Goal: Book appointment/travel/reservation

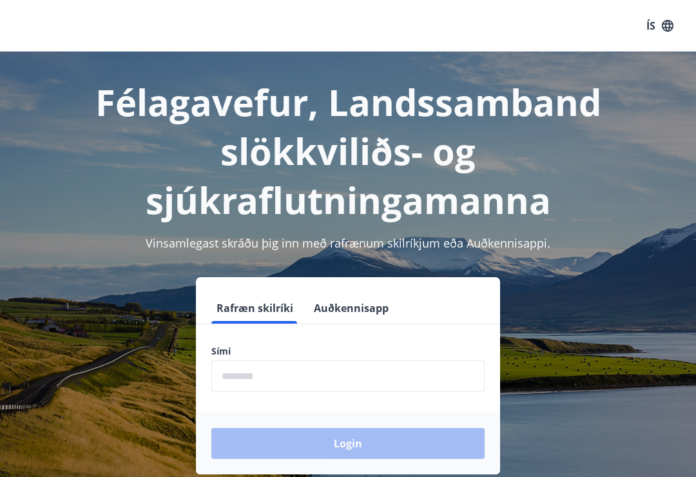
click at [343, 313] on button "Auðkennisapp" at bounding box center [351, 308] width 85 height 31
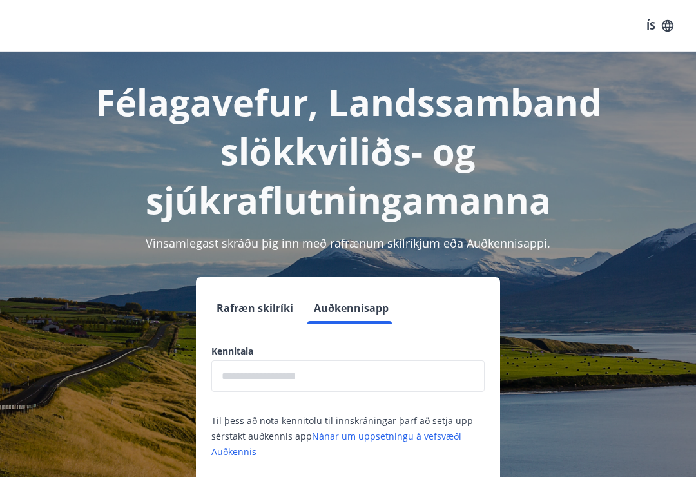
click at [250, 375] on input "text" at bounding box center [348, 376] width 273 height 32
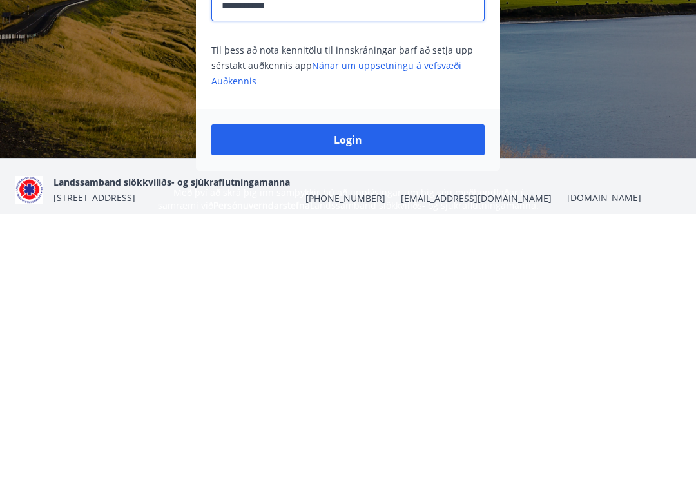
type input "**********"
click at [303, 388] on button "Login" at bounding box center [348, 403] width 273 height 31
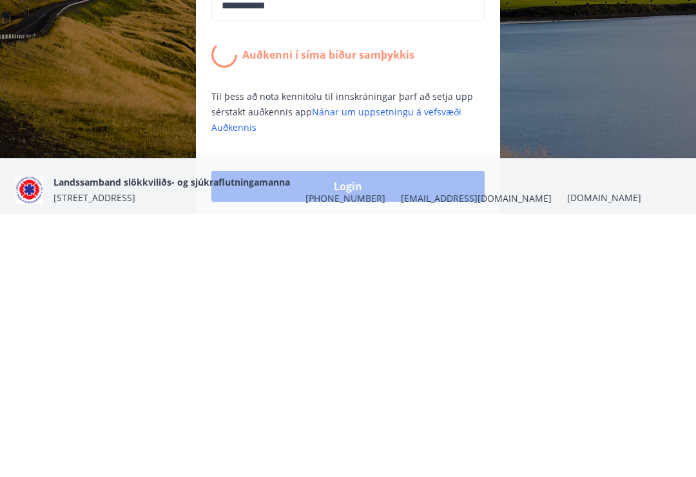
scroll to position [179, 0]
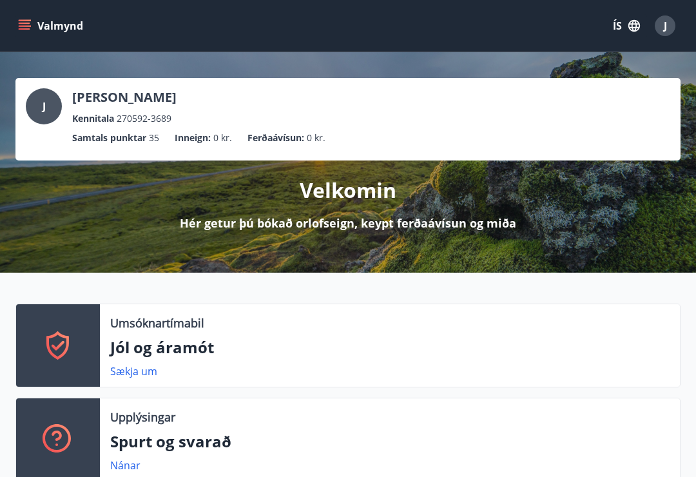
click at [34, 25] on button "Valmynd" at bounding box center [51, 25] width 73 height 23
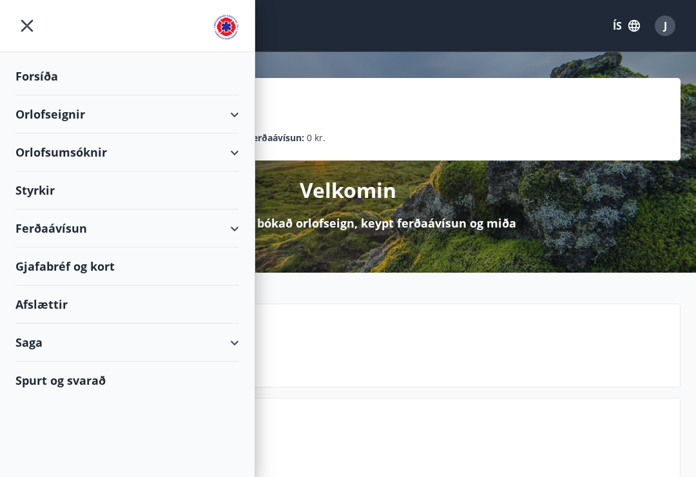
click at [239, 121] on icon at bounding box center [234, 114] width 15 height 15
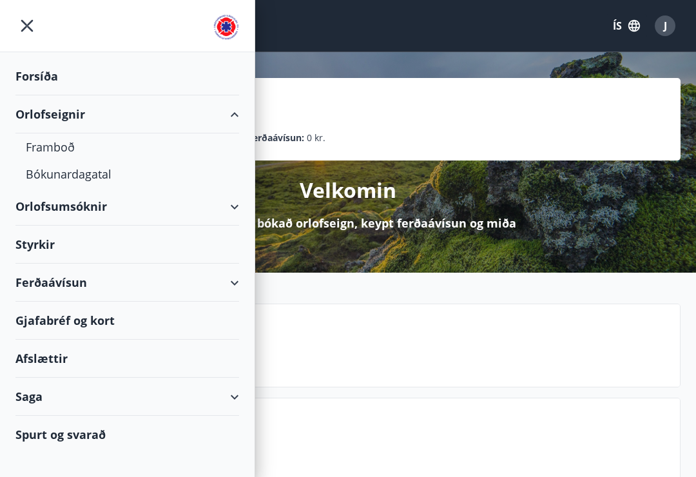
click at [43, 146] on div "Framboð" at bounding box center [127, 146] width 203 height 27
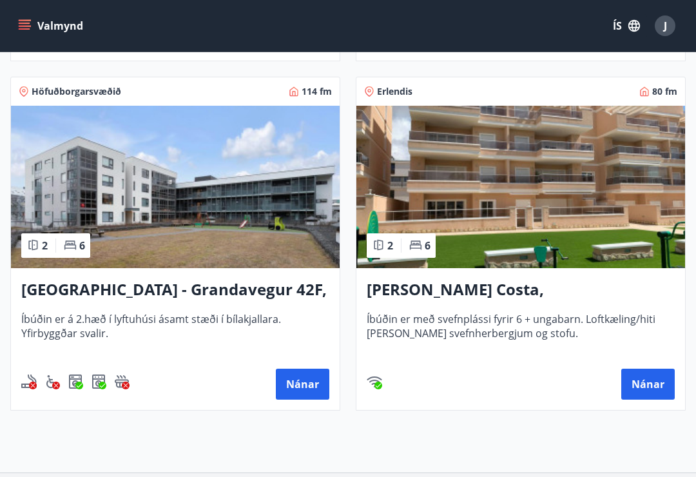
scroll to position [907, 0]
click at [153, 284] on h3 "[GEOGRAPHIC_DATA] - Grandavegur 42F, íbúð 205" at bounding box center [175, 290] width 308 height 23
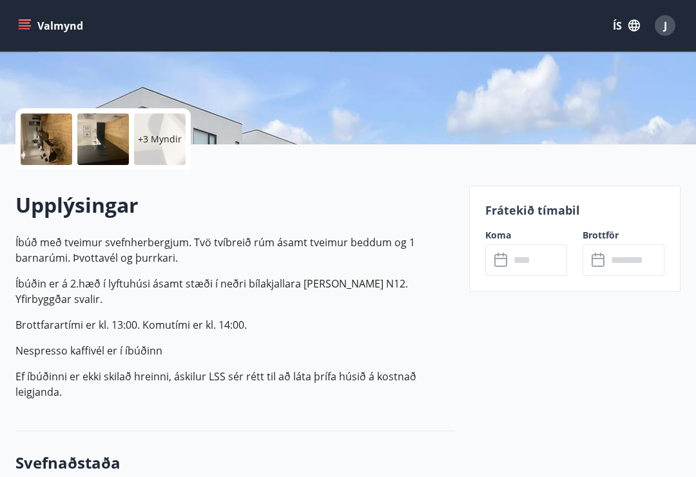
scroll to position [242, 0]
click at [534, 268] on input "text" at bounding box center [538, 260] width 57 height 32
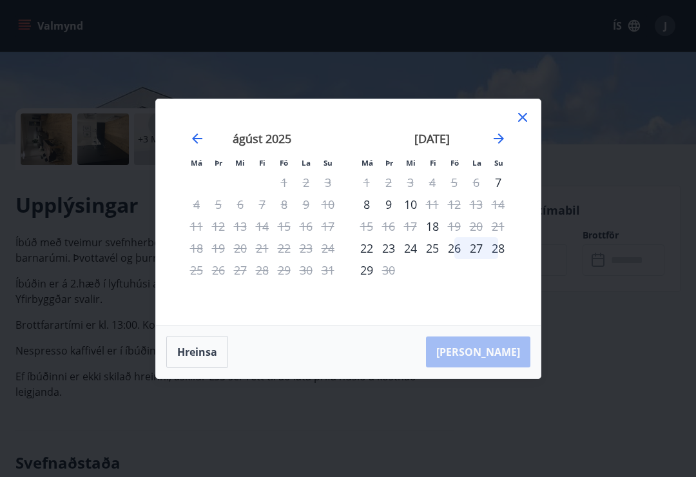
click at [184, 361] on button "Hreinsa" at bounding box center [197, 352] width 62 height 32
click at [537, 127] on div "Má Þr Mi Fi Fö La Su Má Þr Mi Fi Fö La Su [DATE] 1 2 3 4 5 6 7 8 9 10 11 12 13 …" at bounding box center [348, 212] width 385 height 226
click at [528, 125] on icon at bounding box center [522, 117] width 15 height 15
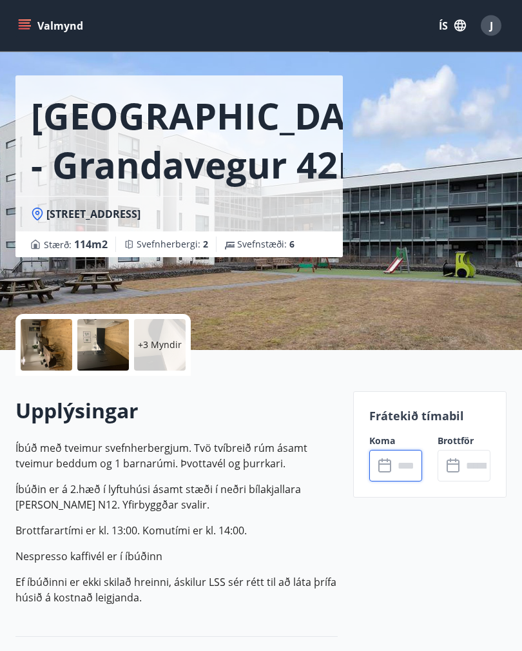
scroll to position [0, 0]
